Goal: Information Seeking & Learning: Learn about a topic

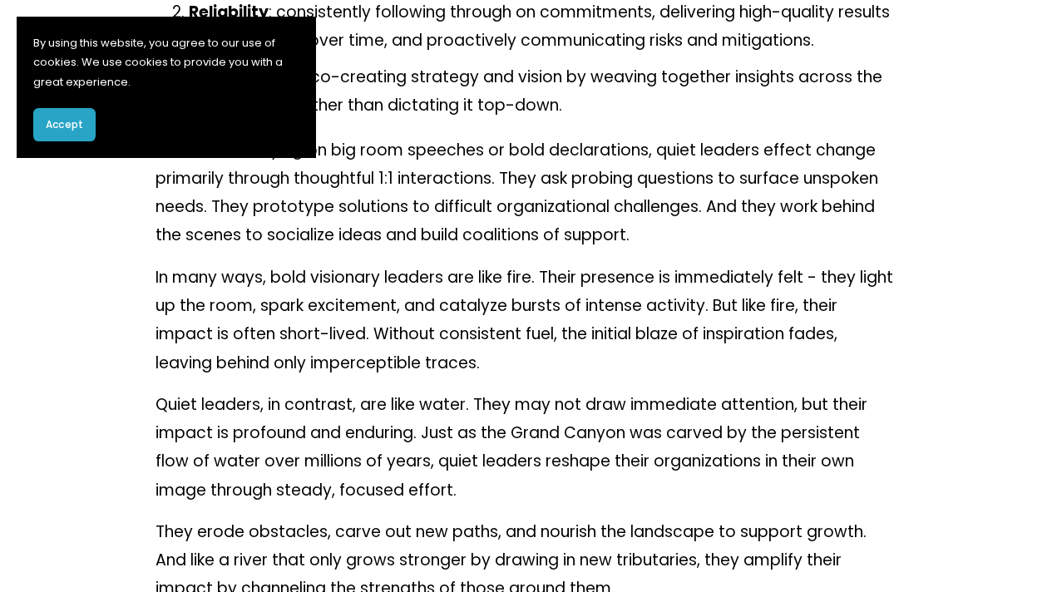
scroll to position [1813, 0]
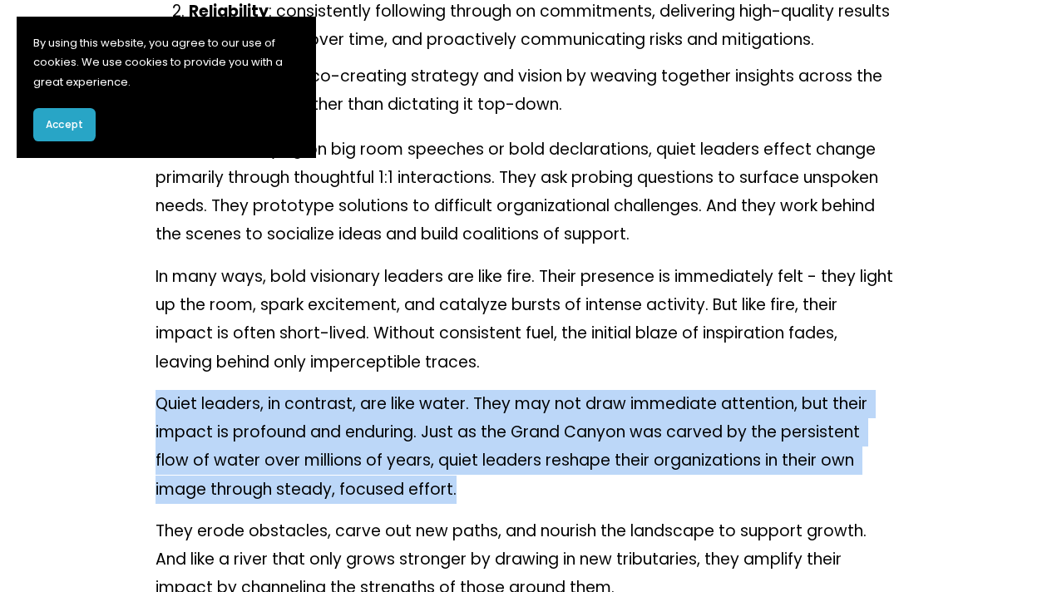
drag, startPoint x: 156, startPoint y: 380, endPoint x: 463, endPoint y: 471, distance: 320.1
click at [463, 471] on p "Quiet leaders, in contrast, are like water. They may not draw immediate attenti…" at bounding box center [527, 447] width 742 height 114
copy p "Quiet leaders, in contrast, are like water. They may not draw immediate attenti…"
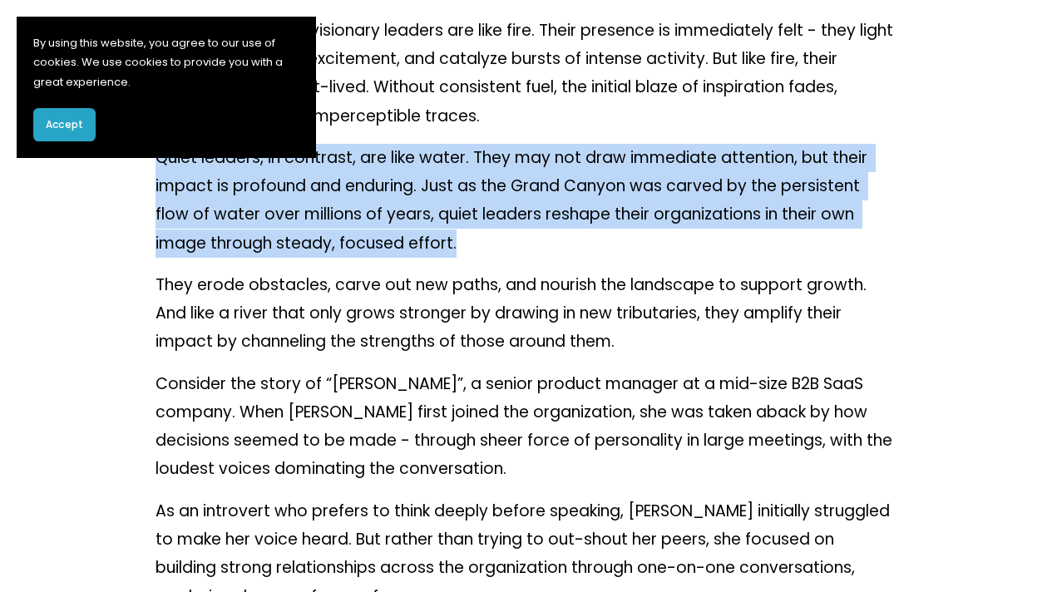
scroll to position [2092, 0]
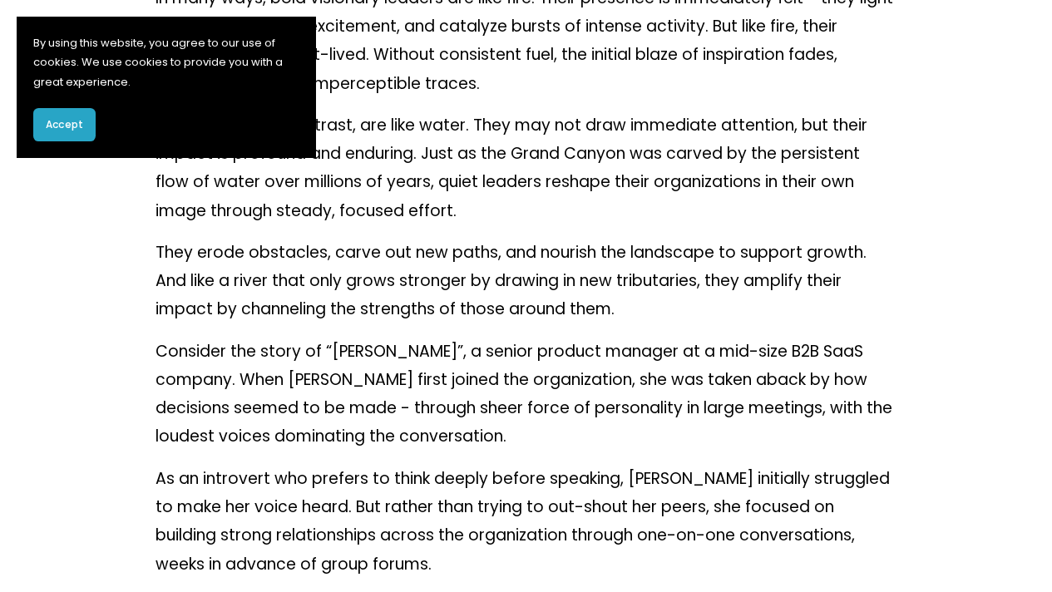
click at [436, 493] on p "As an introvert who prefers to think deeply before speaking, [PERSON_NAME] init…" at bounding box center [527, 522] width 742 height 114
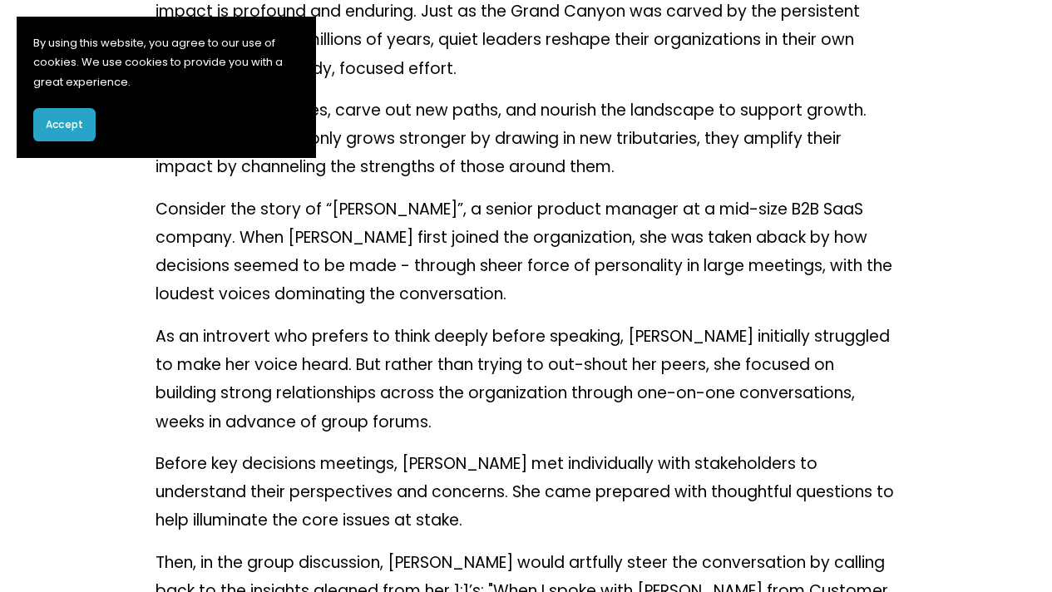
scroll to position [2235, 0]
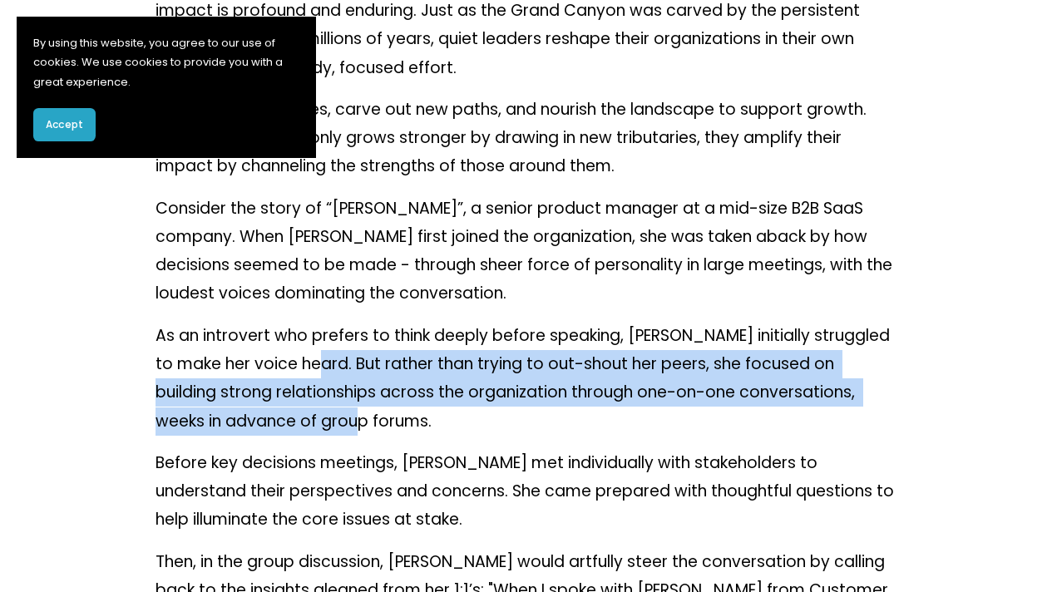
drag, startPoint x: 317, startPoint y: 339, endPoint x: 299, endPoint y: 400, distance: 63.4
click at [299, 400] on p "As an introvert who prefers to think deeply before speaking, [PERSON_NAME] init…" at bounding box center [527, 379] width 742 height 114
copy p "rather than trying to out-shout her peers, she focused on building strong relat…"
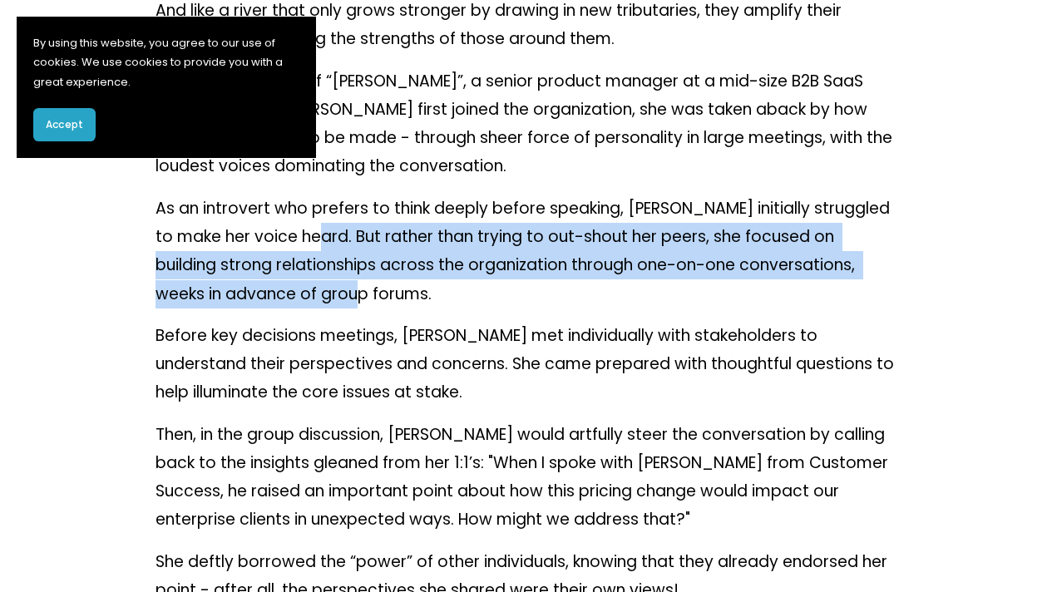
scroll to position [2363, 0]
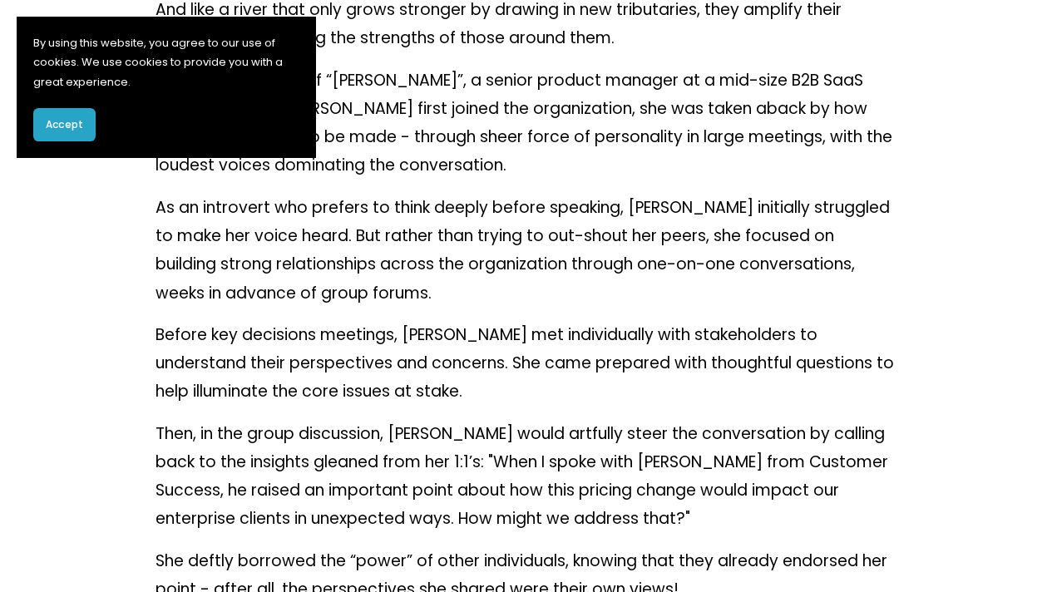
click at [488, 371] on p "Before key decisions meetings, [PERSON_NAME] met individually with stakeholders…" at bounding box center [527, 364] width 742 height 86
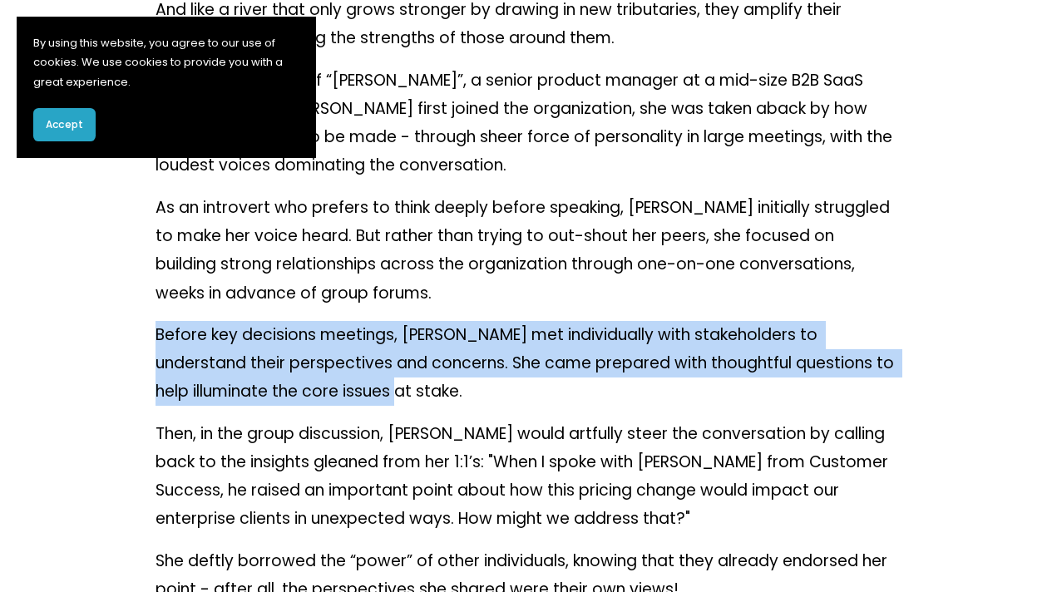
drag, startPoint x: 157, startPoint y: 309, endPoint x: 347, endPoint y: 365, distance: 197.7
click at [347, 365] on p "Before key decisions meetings, [PERSON_NAME] met individually with stakeholders…" at bounding box center [527, 364] width 742 height 86
copy p "Before key decisions meetings, [PERSON_NAME] met individually with stakeholders…"
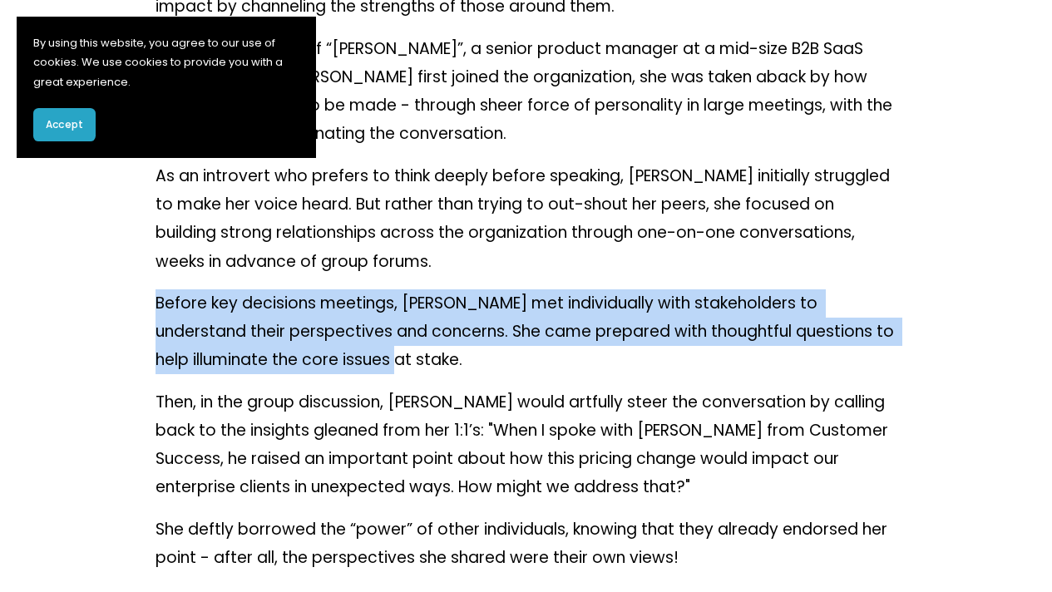
scroll to position [2394, 0]
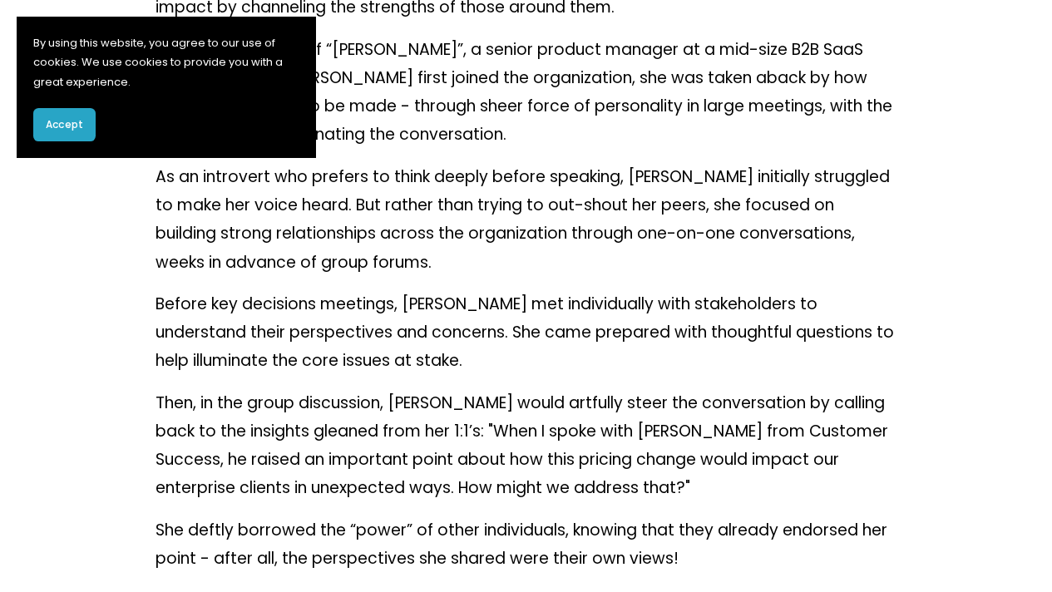
click at [413, 450] on p "Then, in the group discussion, [PERSON_NAME] would artfully steer the conversat…" at bounding box center [527, 446] width 742 height 114
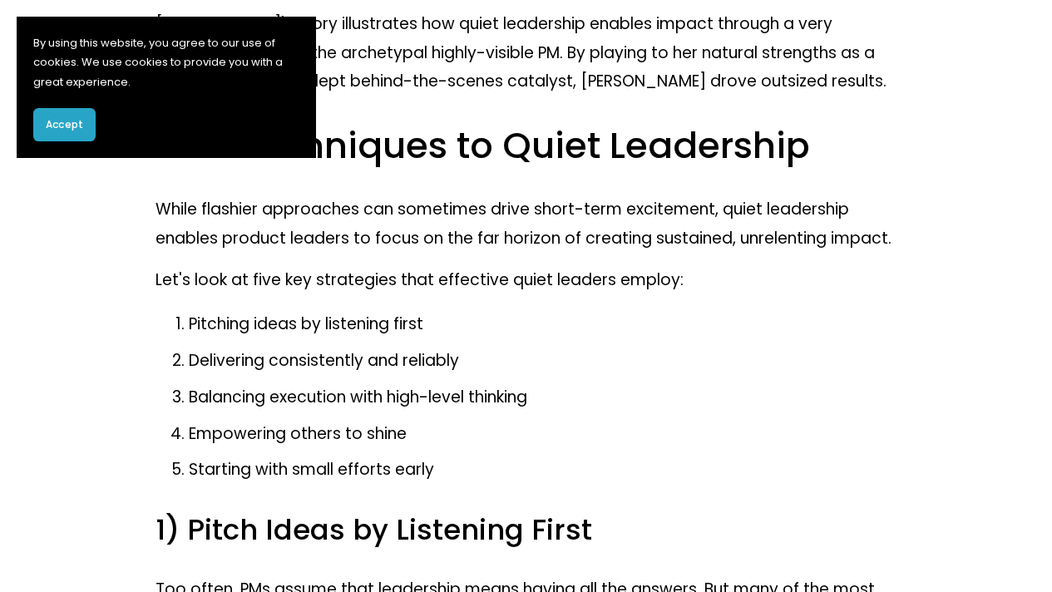
scroll to position [3226, 0]
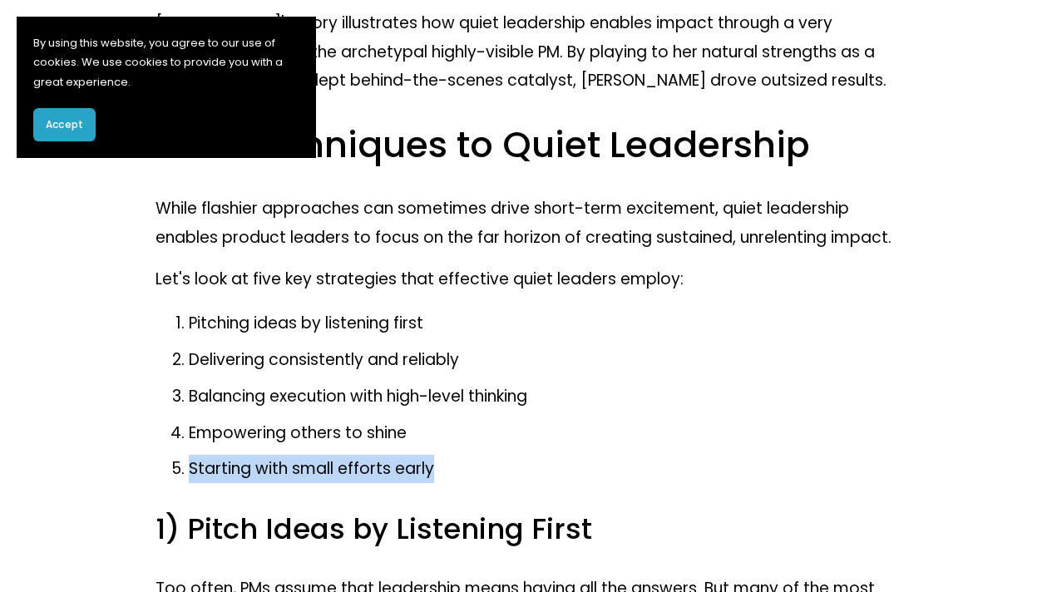
drag, startPoint x: 192, startPoint y: 448, endPoint x: 437, endPoint y: 455, distance: 244.7
click at [437, 455] on p "Starting with small efforts early" at bounding box center [543, 469] width 709 height 28
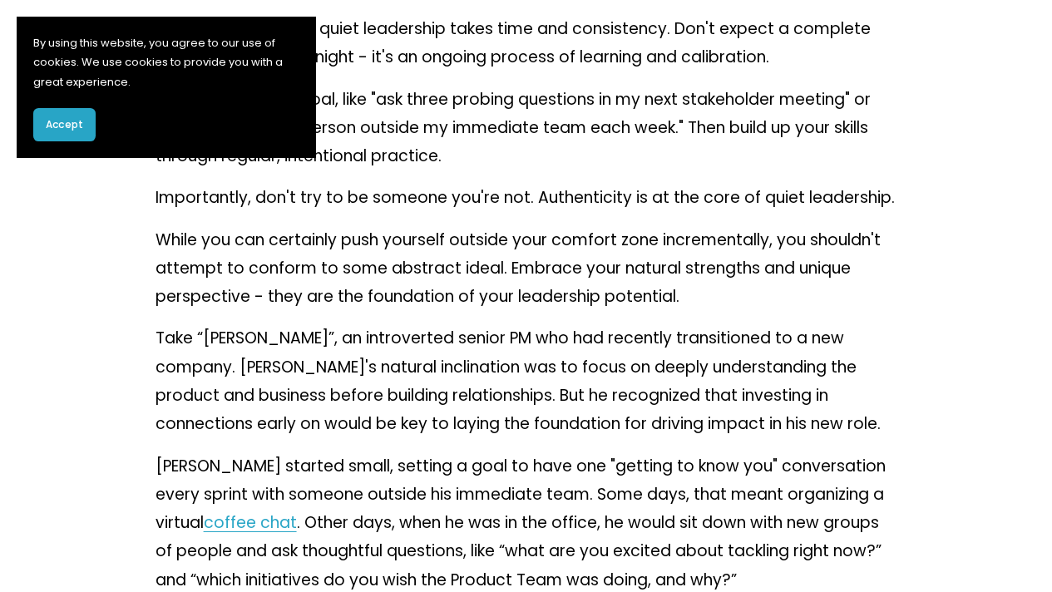
scroll to position [8549, 0]
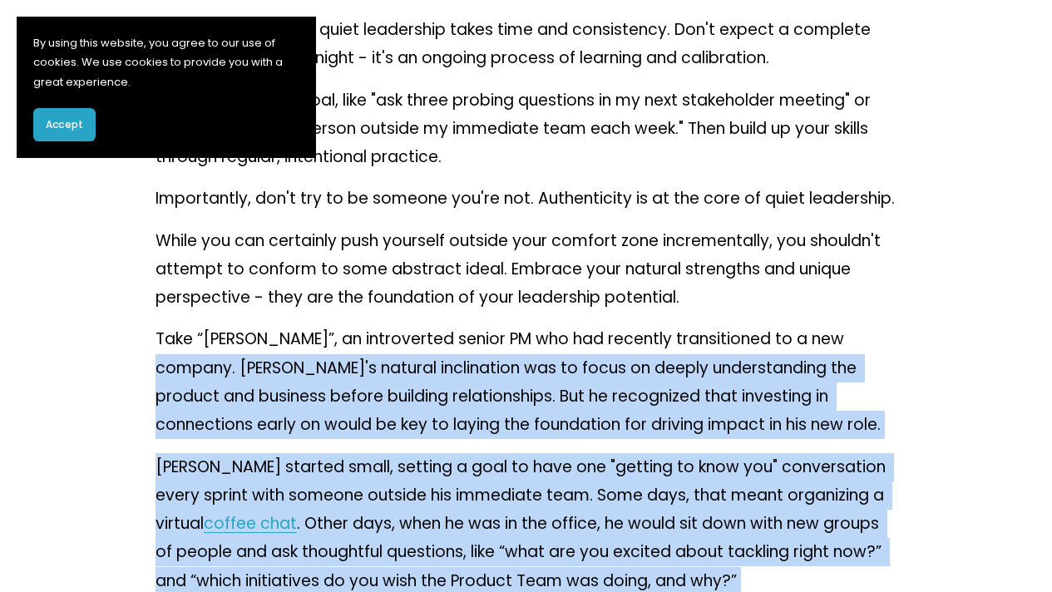
drag, startPoint x: 849, startPoint y: 183, endPoint x: 877, endPoint y: 548, distance: 366.3
copy div "Lore'i dolorsi ametconsect adi el seddo ei tempor incididuntutl etd magnaal eni…"
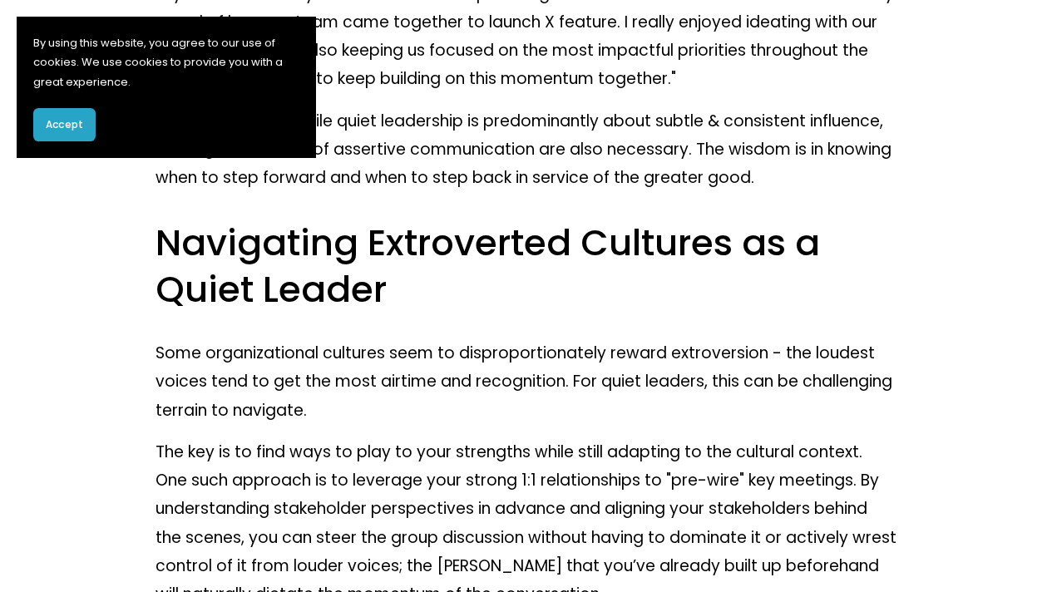
scroll to position [11957, 0]
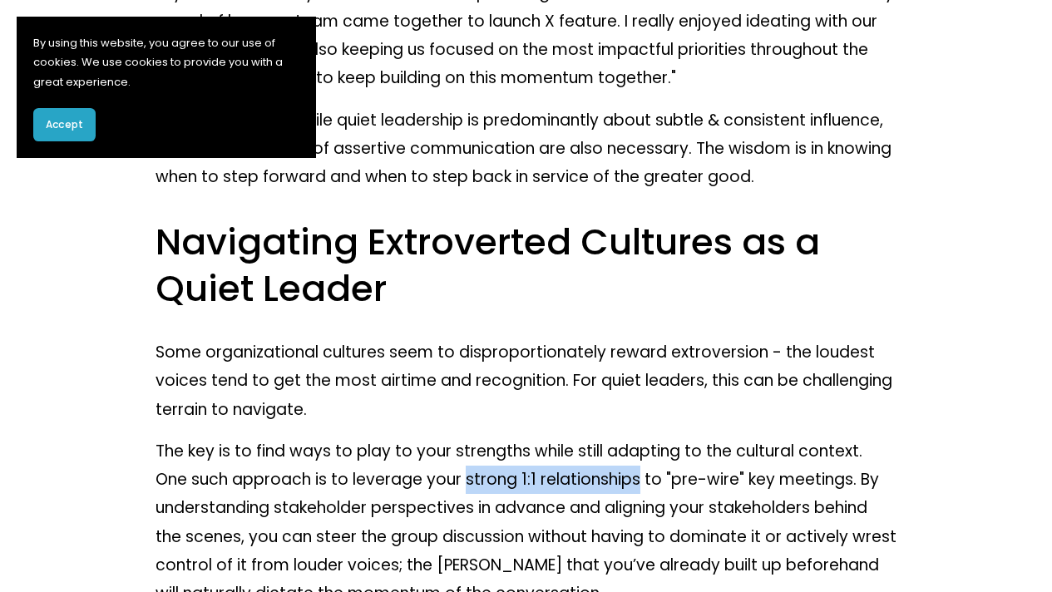
drag, startPoint x: 469, startPoint y: 330, endPoint x: 639, endPoint y: 331, distance: 169.7
click at [639, 438] on p "The key is to find ways to play to your strengths while still adapting to the c…" at bounding box center [527, 523] width 742 height 171
copy p "strong 1:1 relationships"
click at [784, 438] on p "The key is to find ways to play to your strengths while still adapting to the c…" at bounding box center [527, 523] width 742 height 171
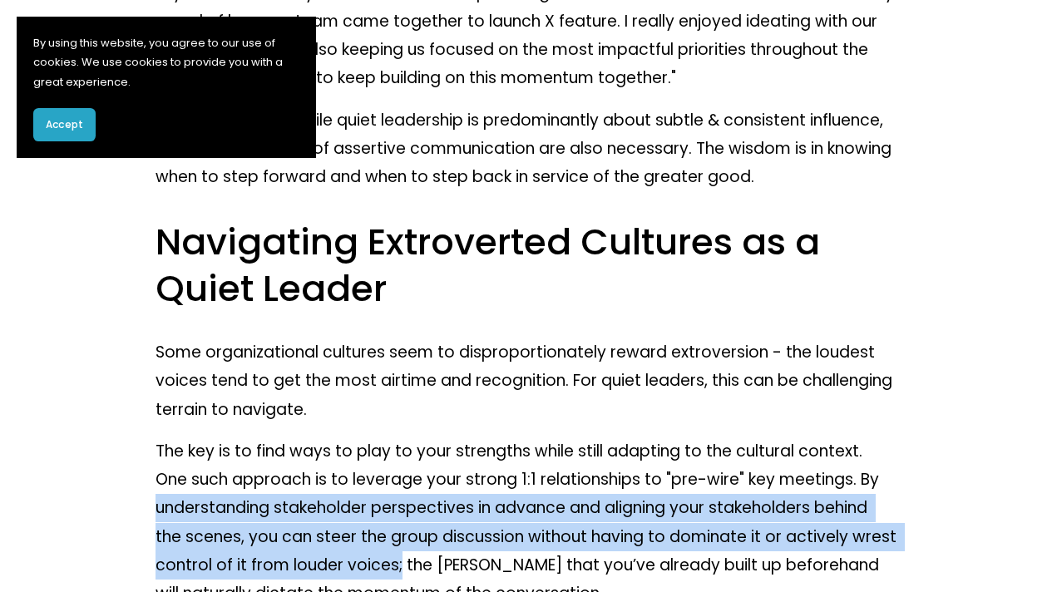
drag, startPoint x: 157, startPoint y: 357, endPoint x: 448, endPoint y: 421, distance: 298.2
click at [448, 438] on p "The key is to find ways to play to your strengths while still adapting to the c…" at bounding box center [527, 523] width 742 height 171
copy p "understanding stakeholder perspectives in advance and aligning your stakeholder…"
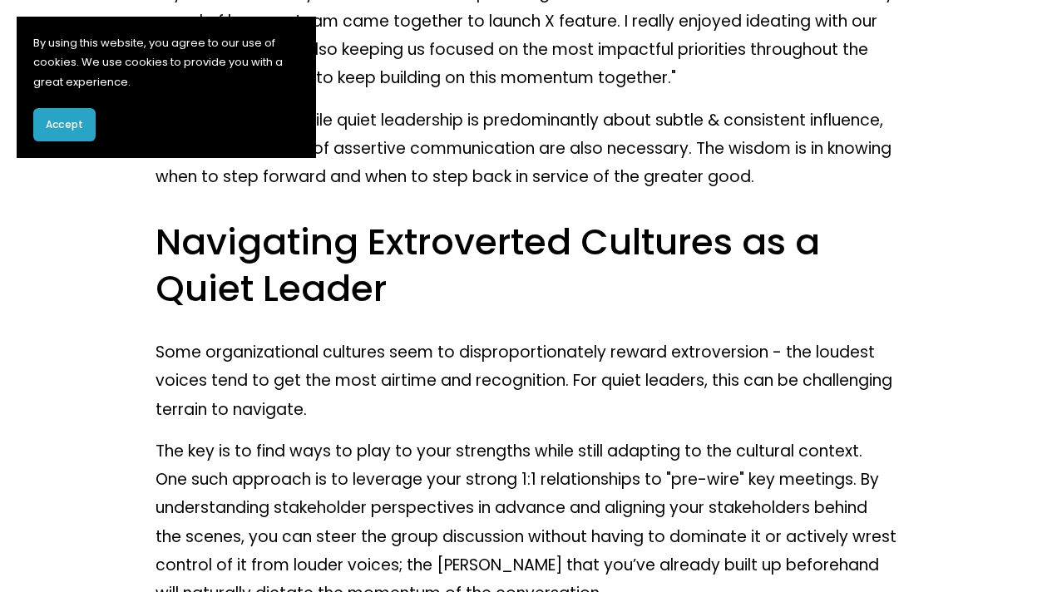
click at [552, 438] on p "The key is to find ways to play to your strengths while still adapting to the c…" at bounding box center [527, 523] width 742 height 171
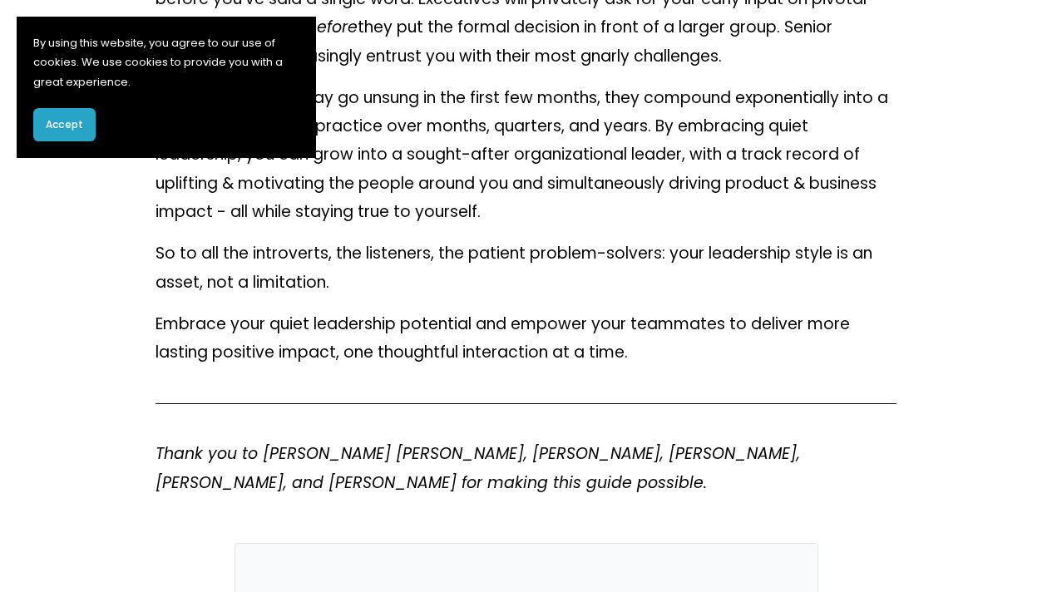
scroll to position [14485, 0]
